Goal: Navigation & Orientation: Understand site structure

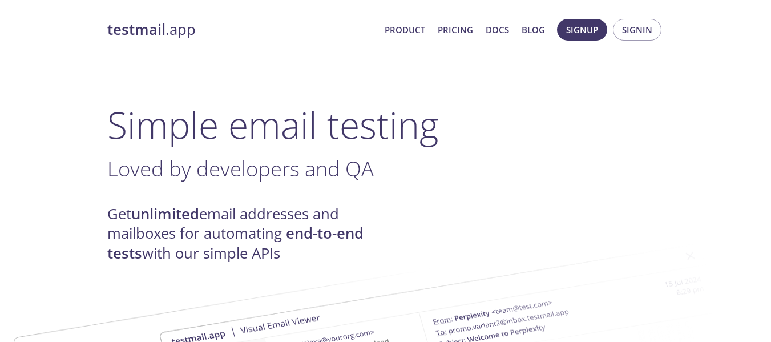
click at [634, 30] on span "Signin" at bounding box center [637, 29] width 30 height 15
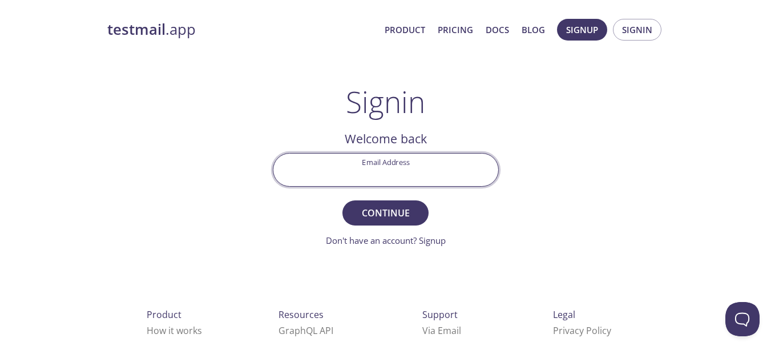
click at [401, 179] on input "Email Address" at bounding box center [386, 170] width 225 height 33
type input "[EMAIL_ADDRESS][DOMAIN_NAME]"
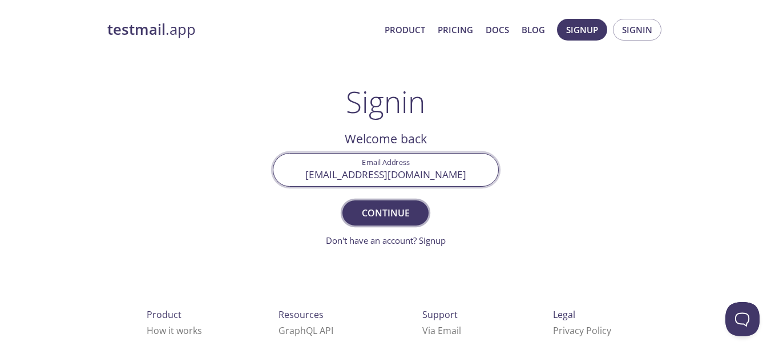
click at [393, 211] on span "Continue" at bounding box center [385, 213] width 61 height 16
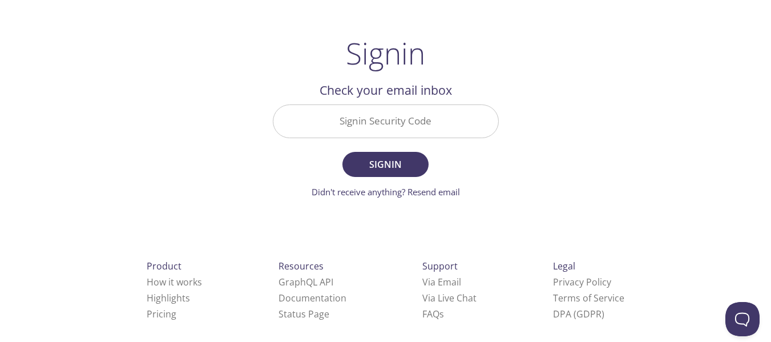
scroll to position [61, 0]
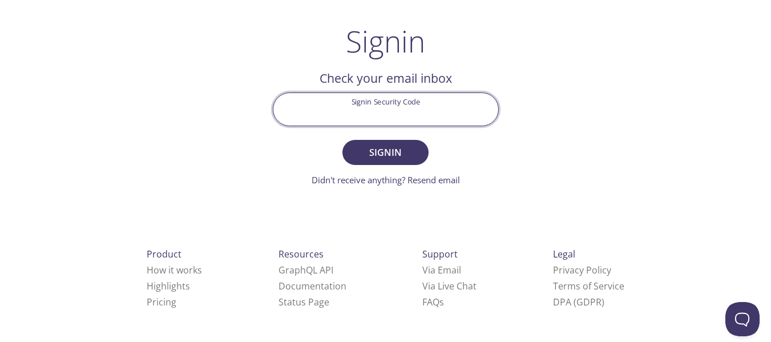
click at [394, 115] on input "Signin Security Code" at bounding box center [386, 109] width 225 height 33
type input "TNDQ3VG"
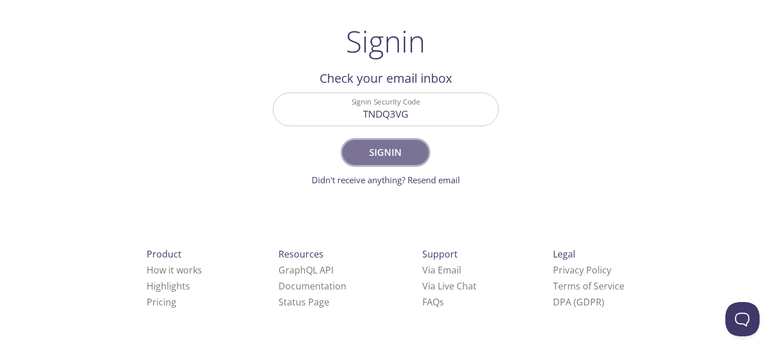
click at [407, 163] on button "Signin" at bounding box center [386, 152] width 86 height 25
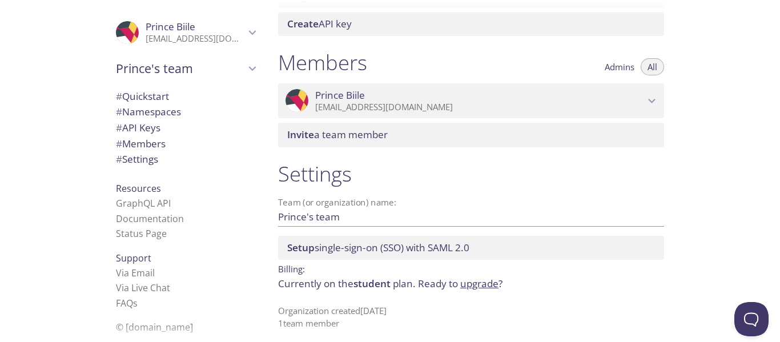
scroll to position [470, 0]
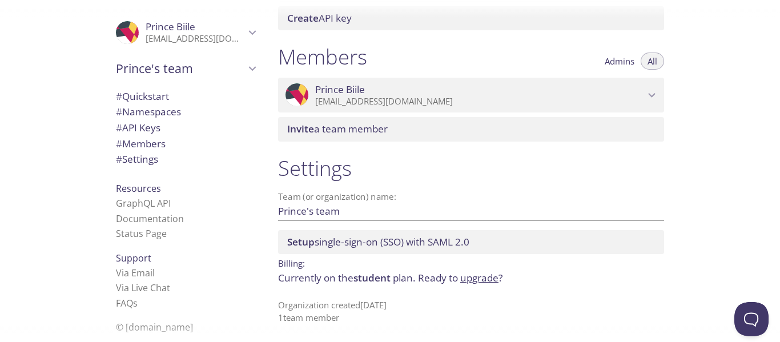
click at [132, 96] on span "# Quickstart" at bounding box center [142, 96] width 53 height 13
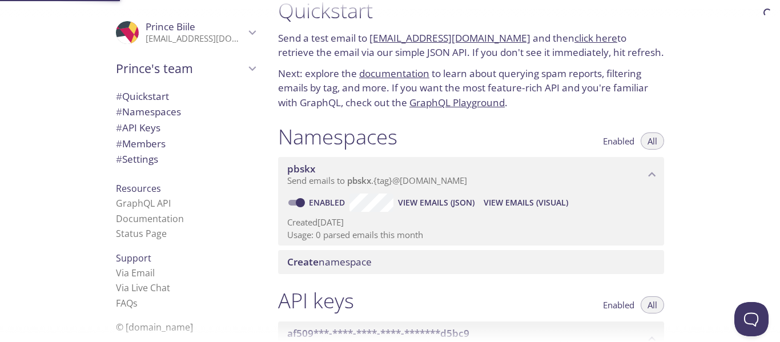
scroll to position [18, 0]
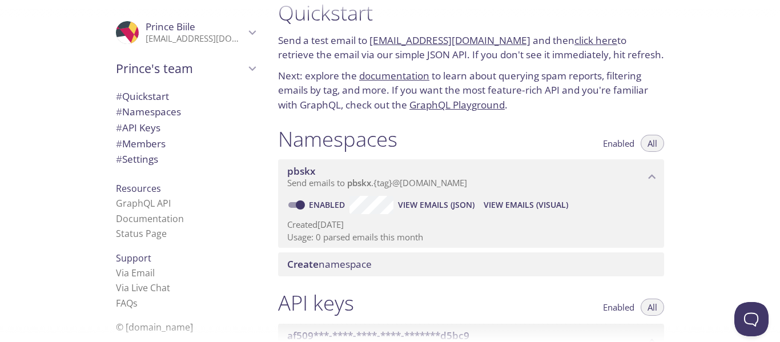
click at [136, 104] on div "# Namespaces" at bounding box center [186, 112] width 158 height 16
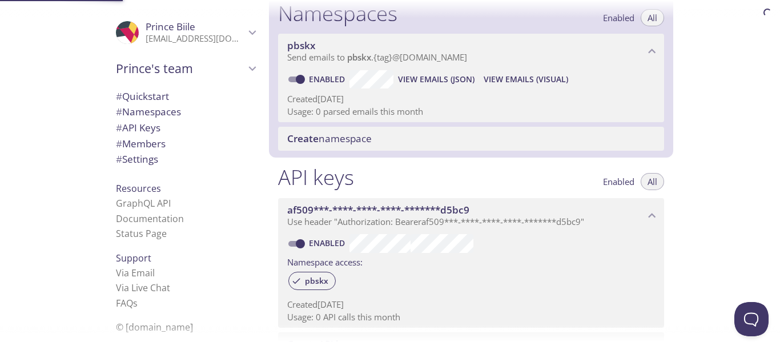
scroll to position [144, 0]
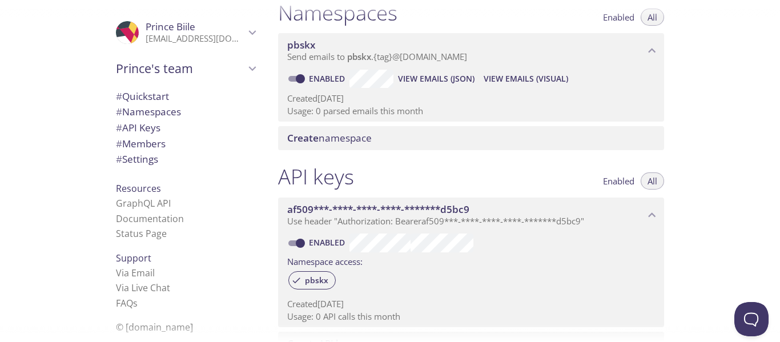
click at [132, 154] on span "# Settings" at bounding box center [137, 158] width 42 height 13
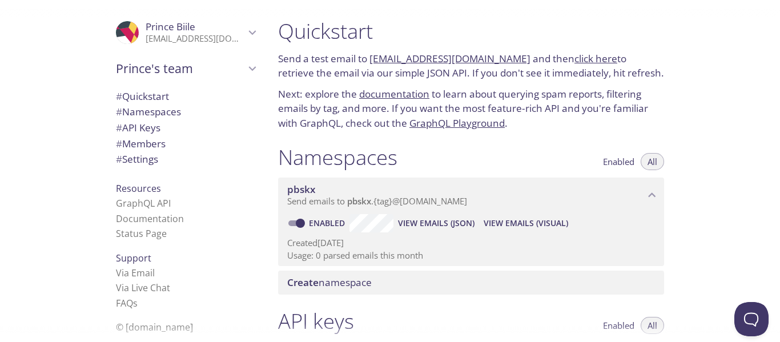
click at [146, 90] on span "# Quickstart" at bounding box center [142, 96] width 53 height 13
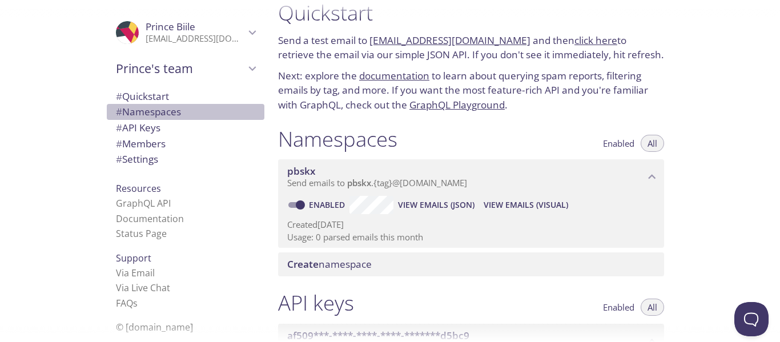
click at [145, 118] on span "# Namespaces" at bounding box center [148, 111] width 65 height 13
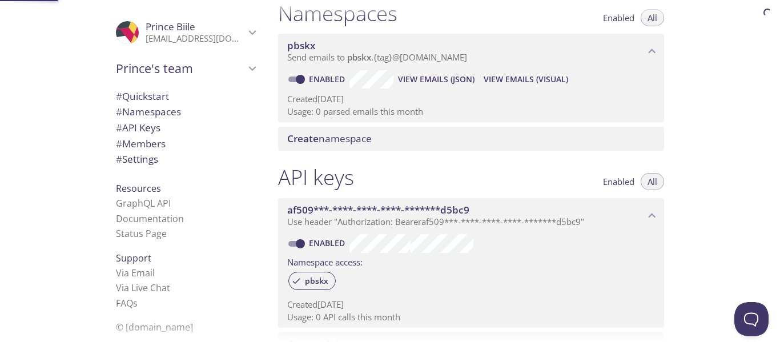
scroll to position [144, 0]
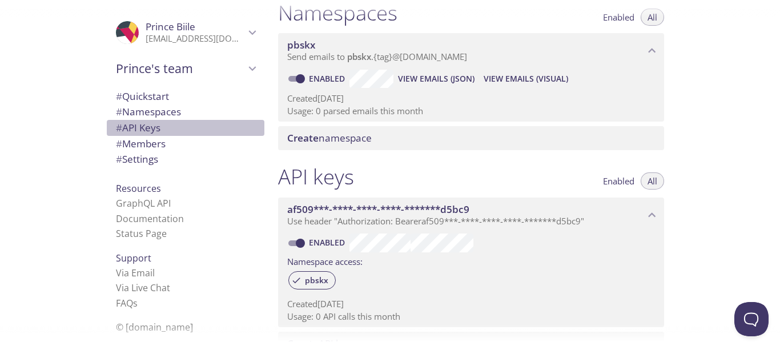
click at [143, 130] on span "# API Keys" at bounding box center [138, 127] width 45 height 13
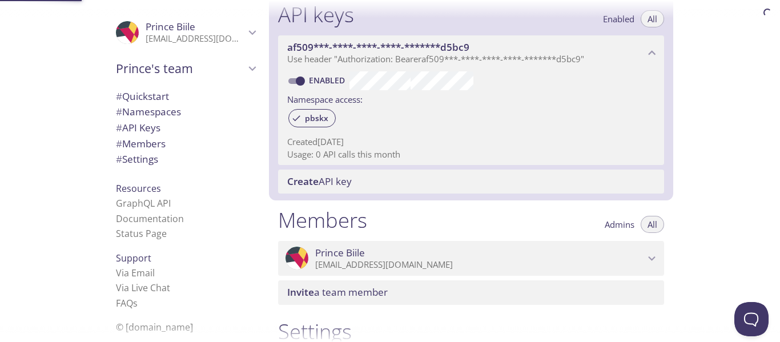
scroll to position [308, 0]
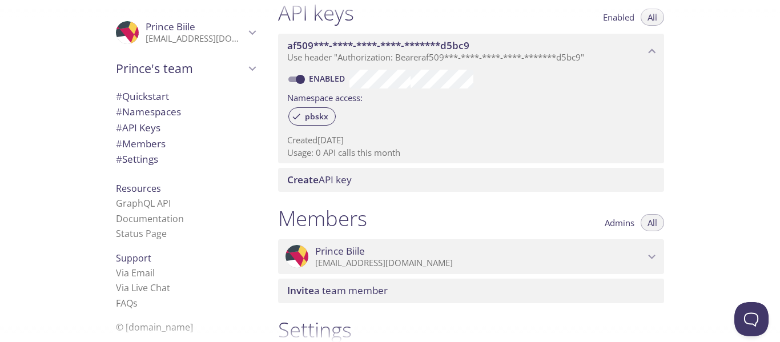
click at [144, 147] on span "# Members" at bounding box center [141, 143] width 50 height 13
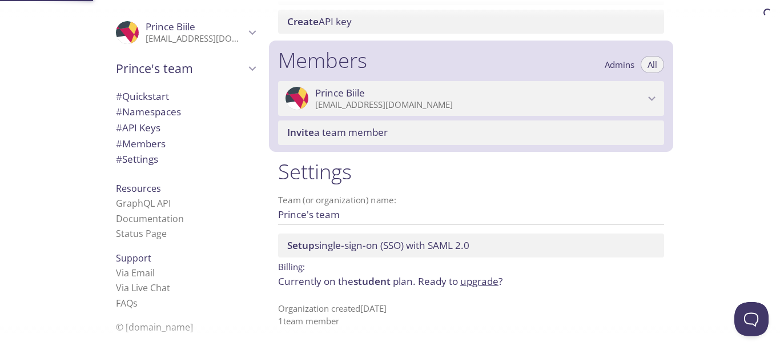
scroll to position [470, 0]
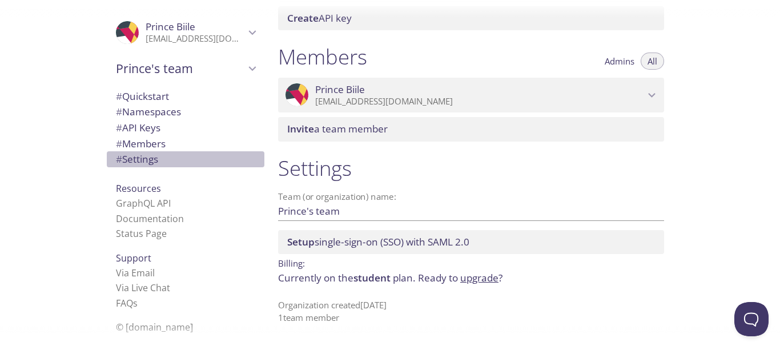
click at [133, 164] on span "# Settings" at bounding box center [137, 158] width 42 height 13
